Goal: Transaction & Acquisition: Purchase product/service

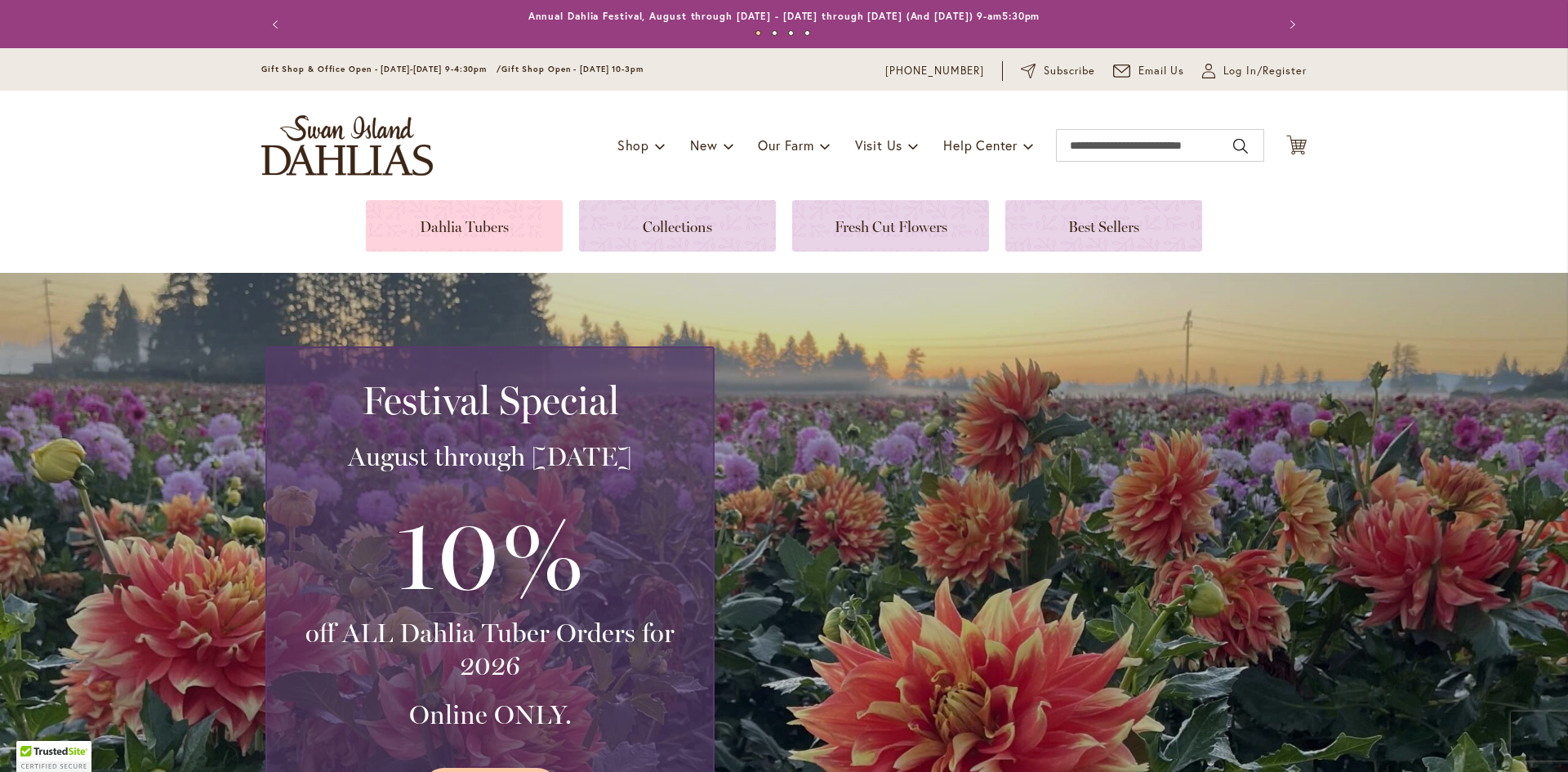
click at [441, 225] on link at bounding box center [464, 226] width 197 height 51
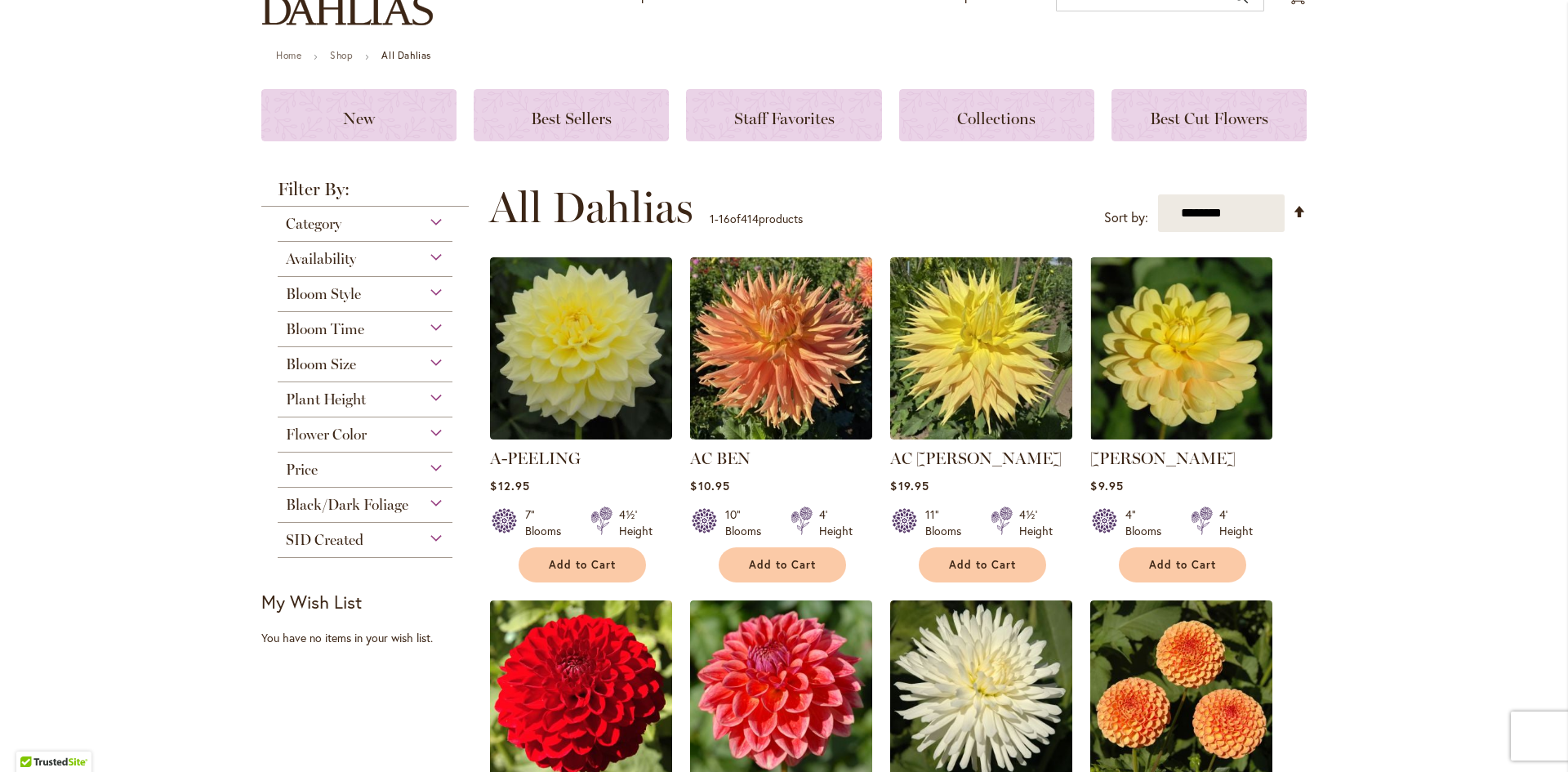
scroll to position [163, 0]
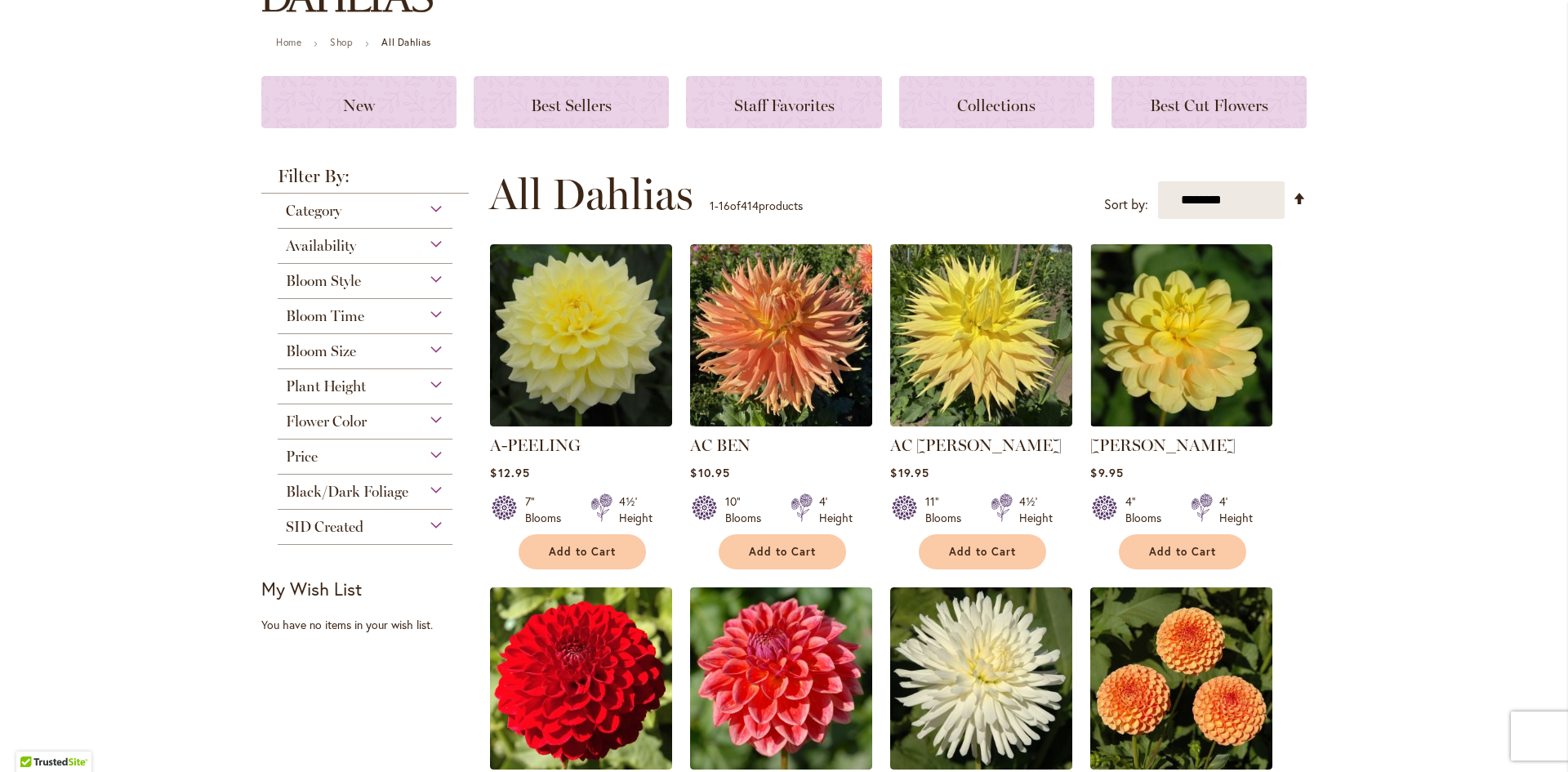
click at [368, 416] on div "Flower Color" at bounding box center [365, 418] width 175 height 27
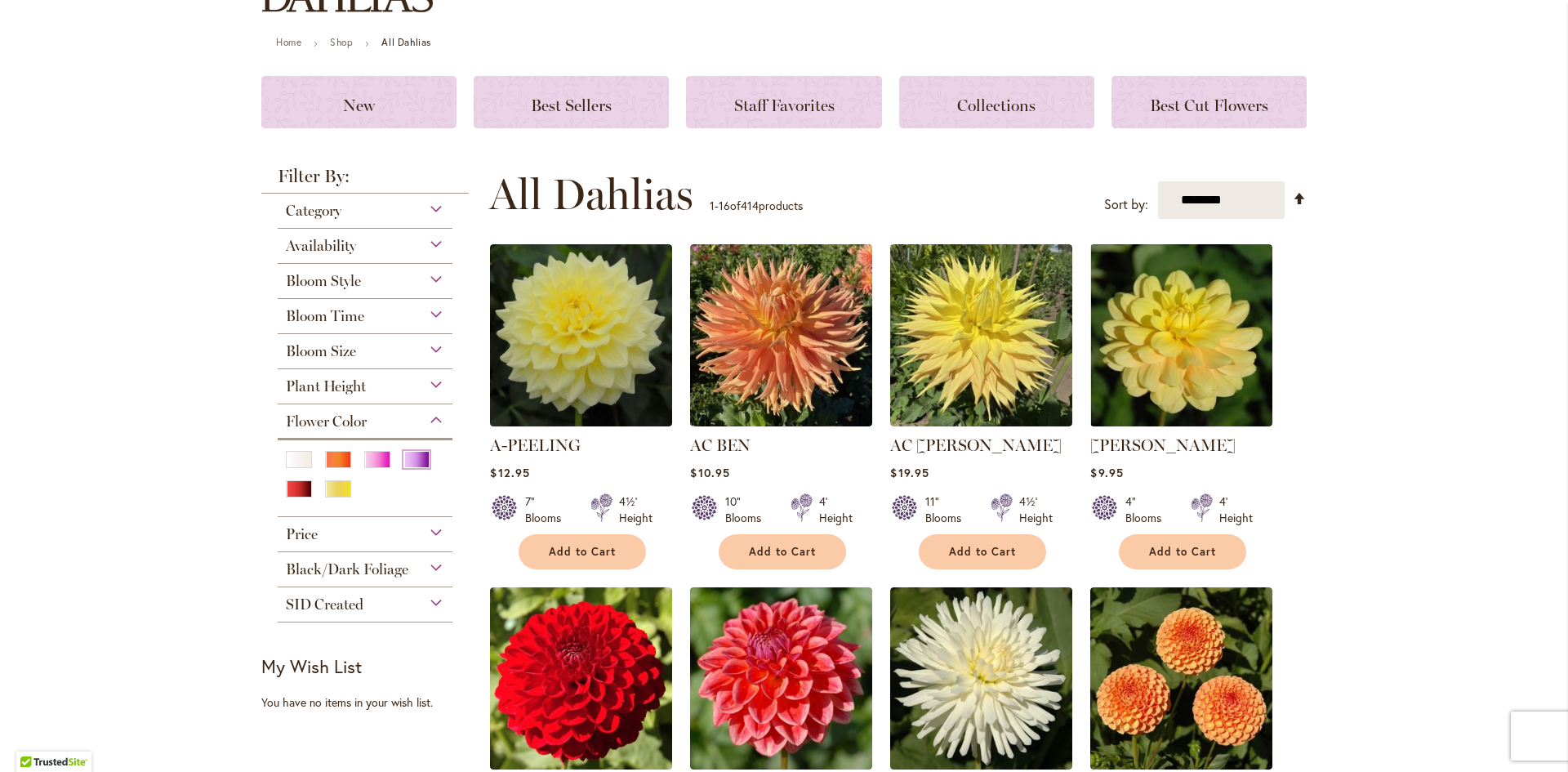
click at [406, 459] on div "Purple" at bounding box center [417, 459] width 27 height 17
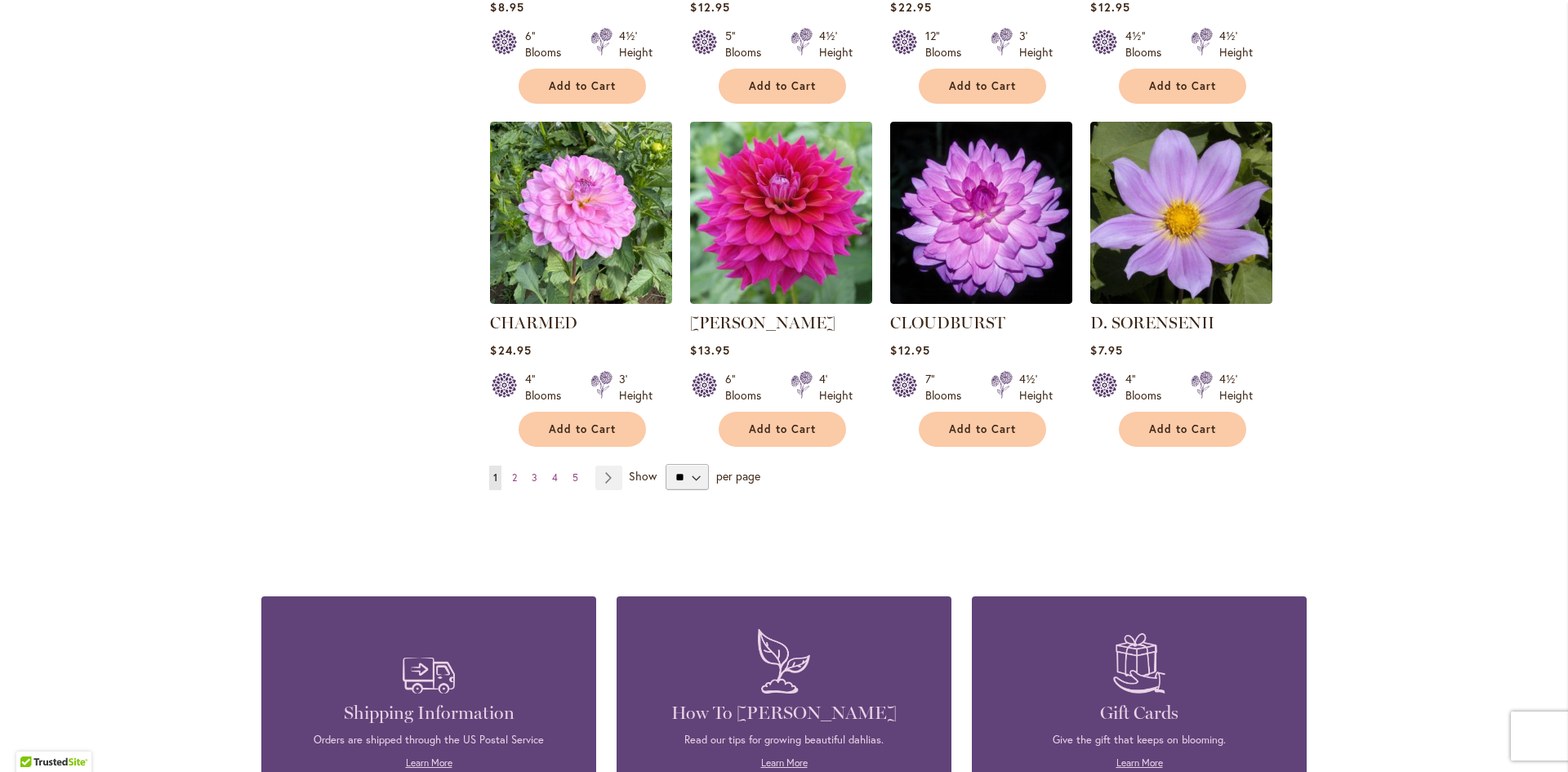
scroll to position [1307, 0]
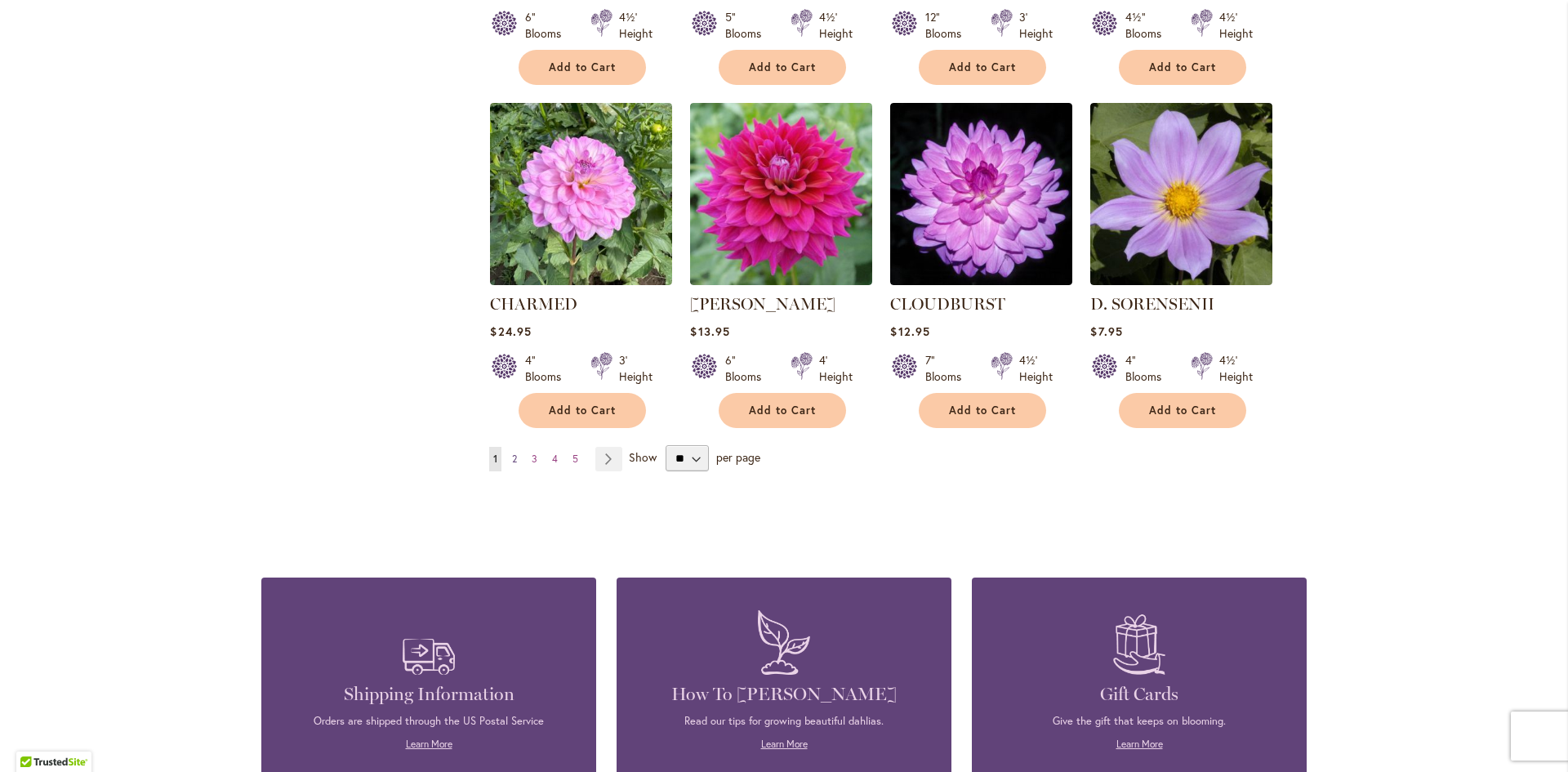
click at [508, 454] on link "Page 2" at bounding box center [515, 459] width 13 height 25
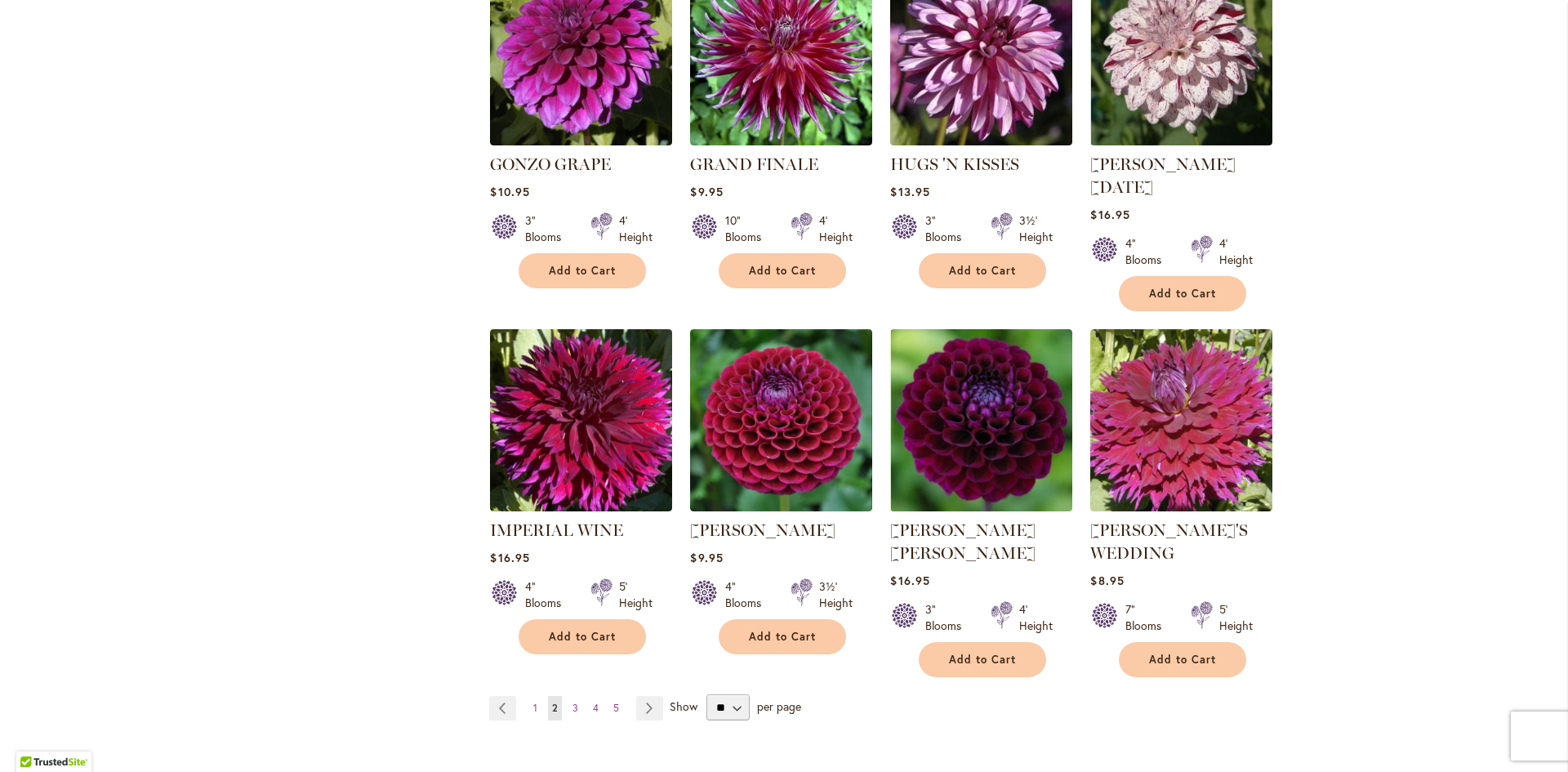
scroll to position [1143, 0]
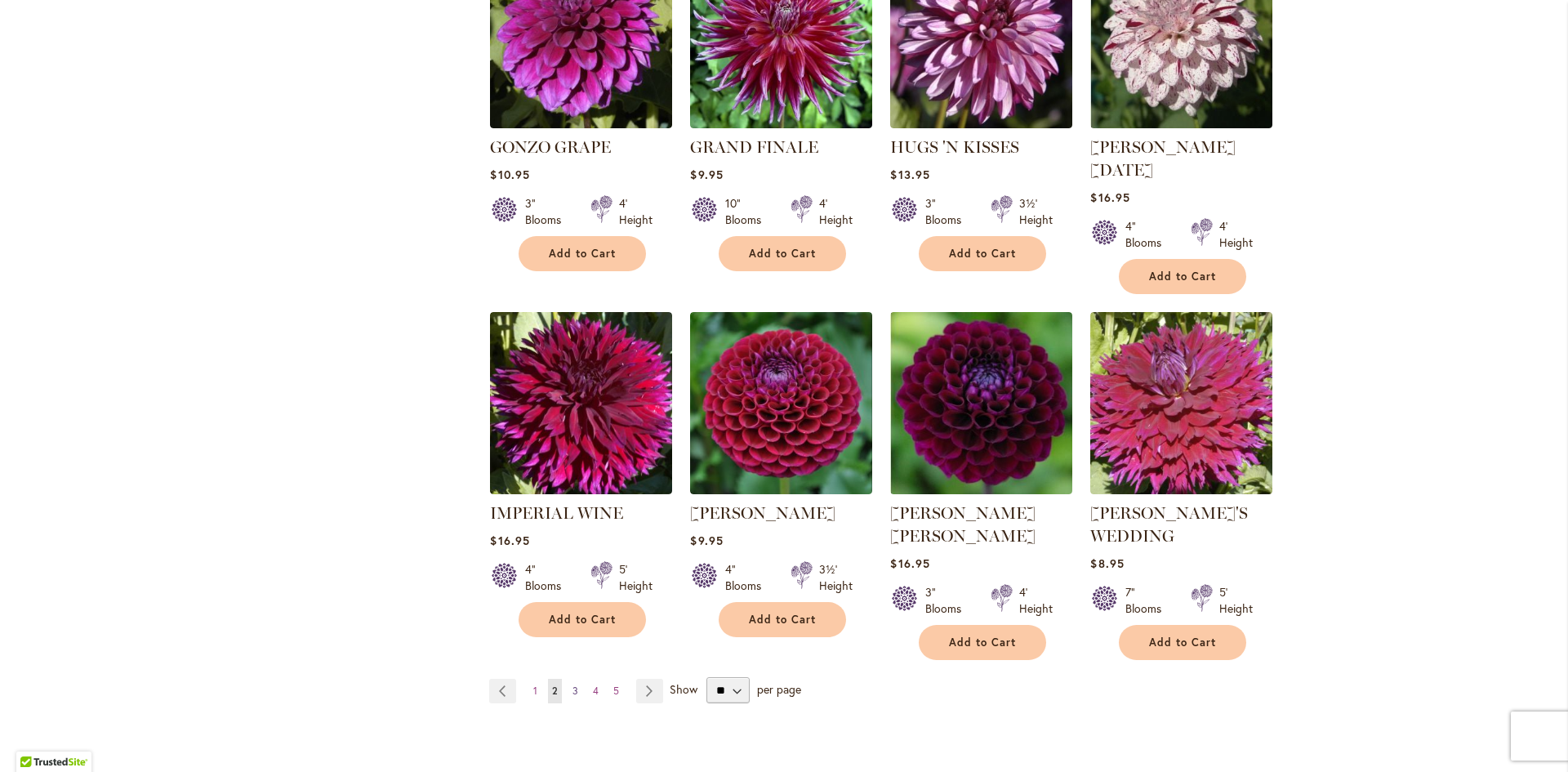
click at [573, 685] on span "3" at bounding box center [575, 691] width 6 height 12
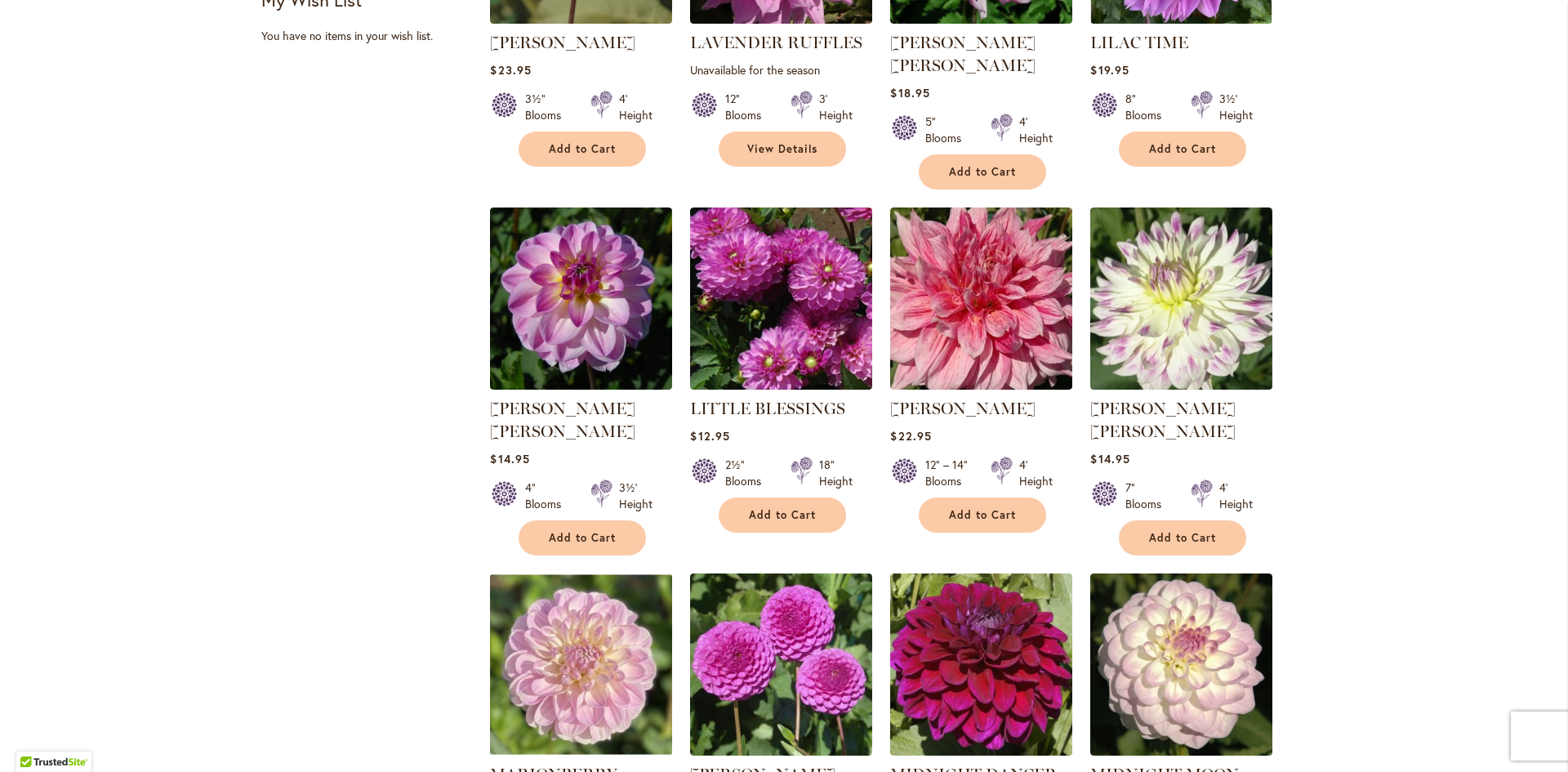
scroll to position [1062, 0]
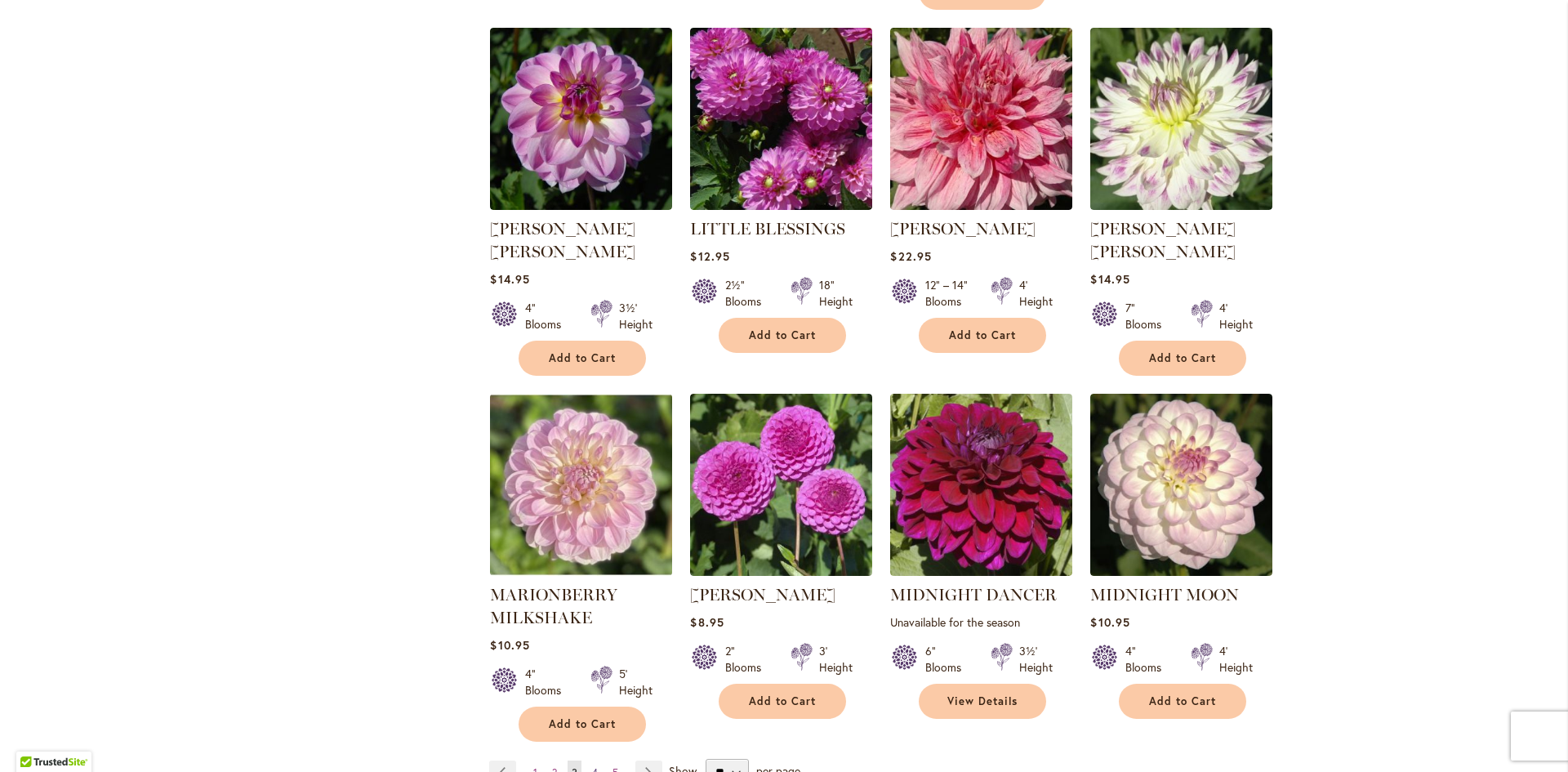
click at [592, 766] on span "4" at bounding box center [595, 772] width 6 height 12
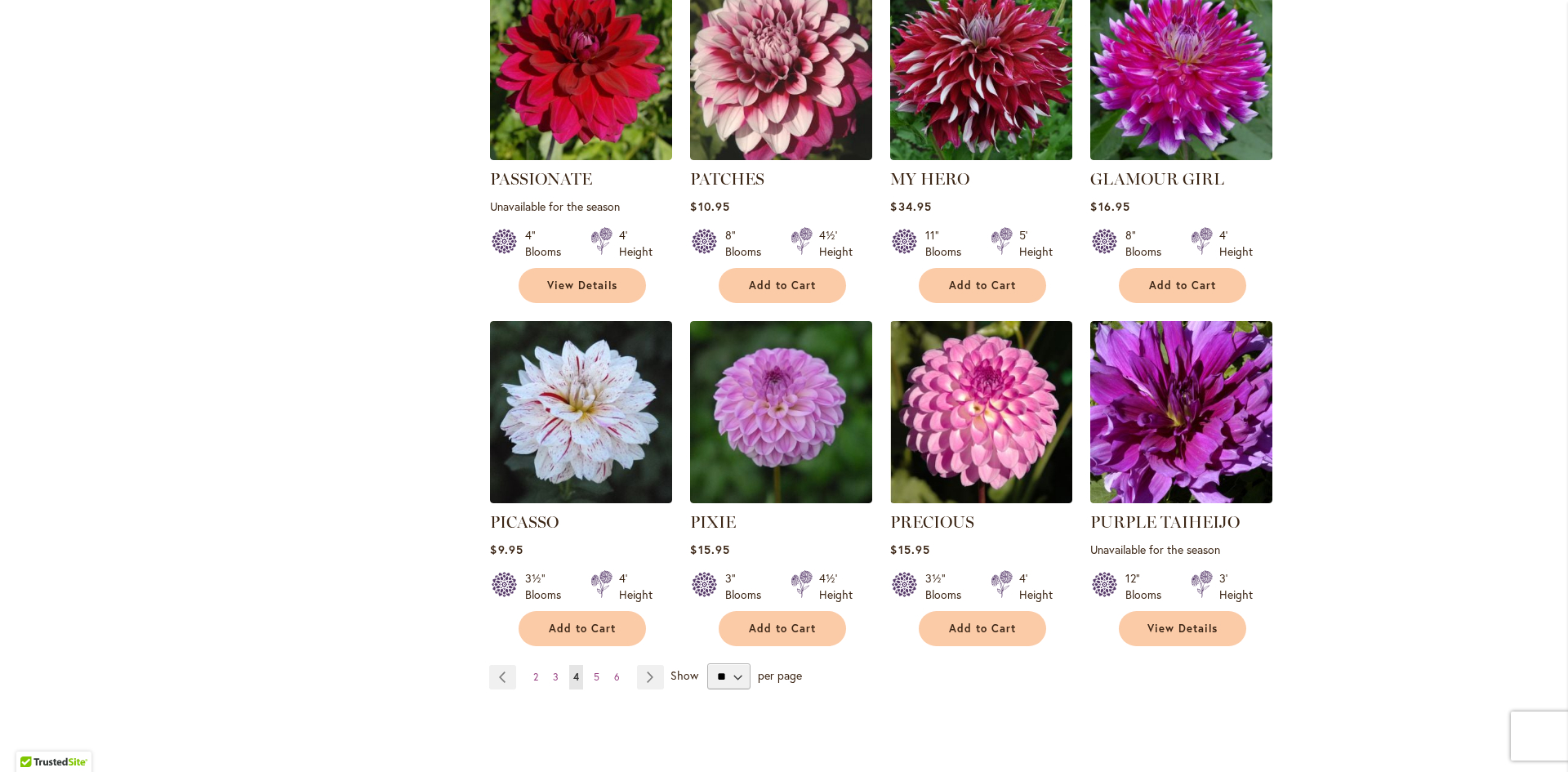
scroll to position [1143, 0]
